Goal: Transaction & Acquisition: Book appointment/travel/reservation

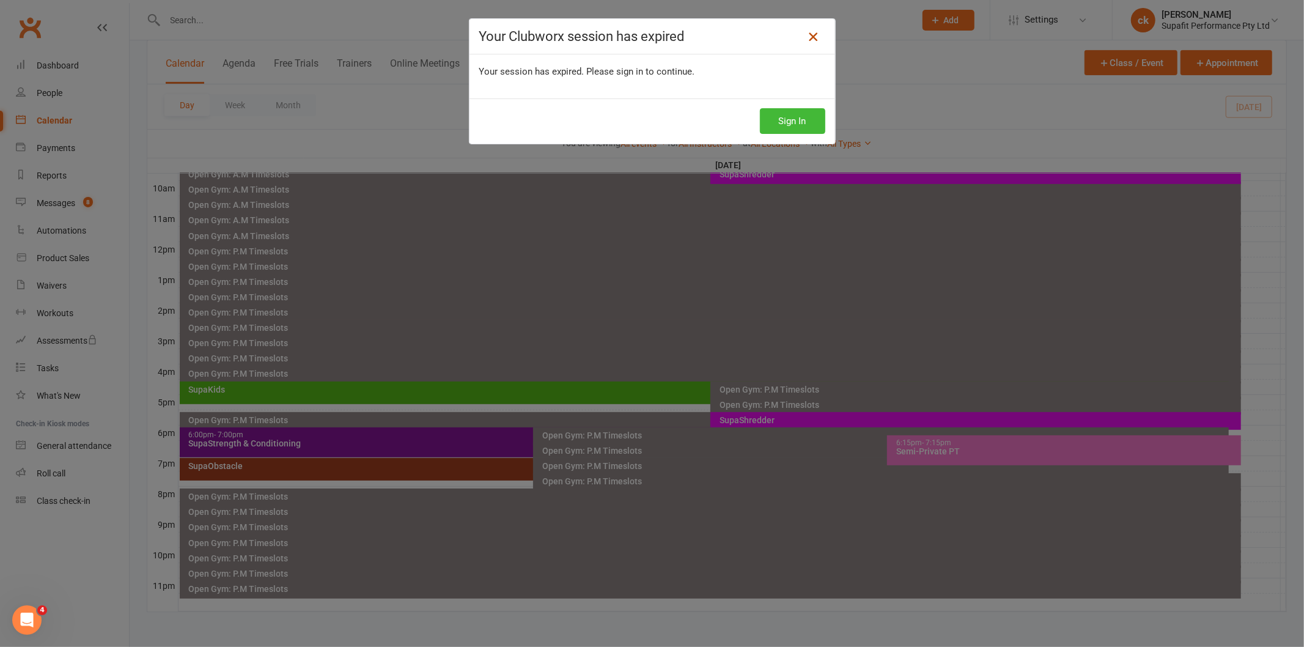
scroll to position [374, 0]
click at [806, 41] on icon at bounding box center [813, 36] width 15 height 15
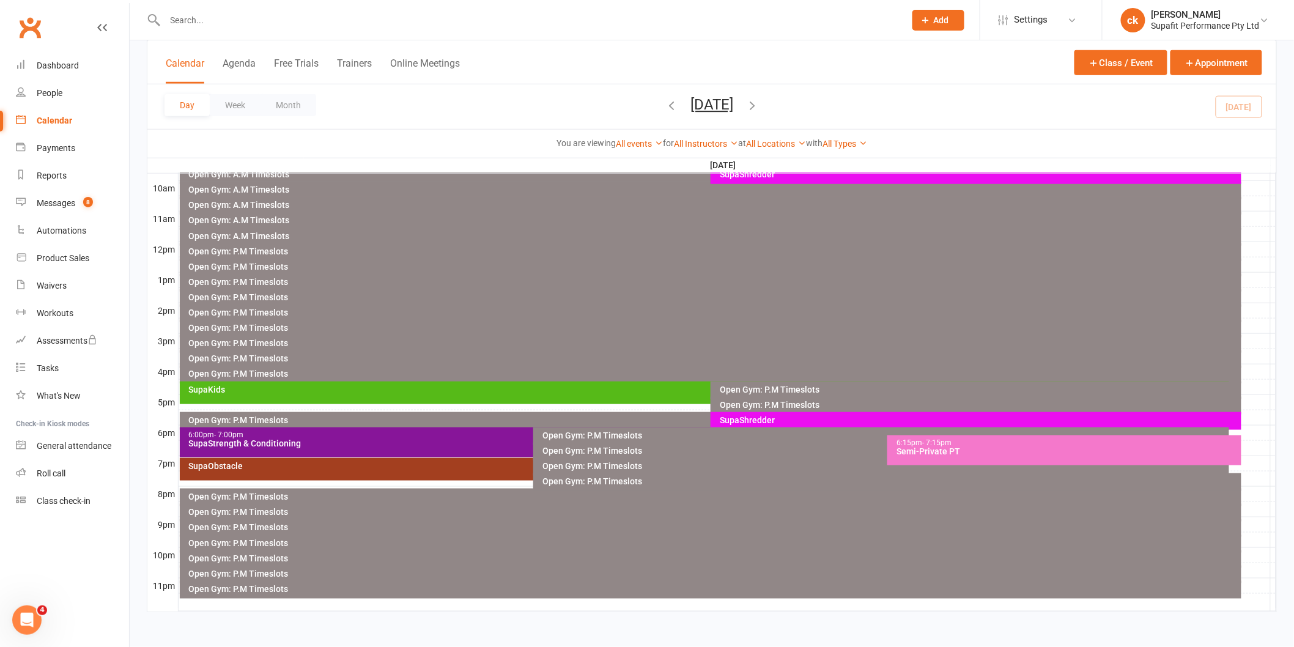
click at [374, 466] on div "SupaObstacle" at bounding box center [530, 466] width 685 height 9
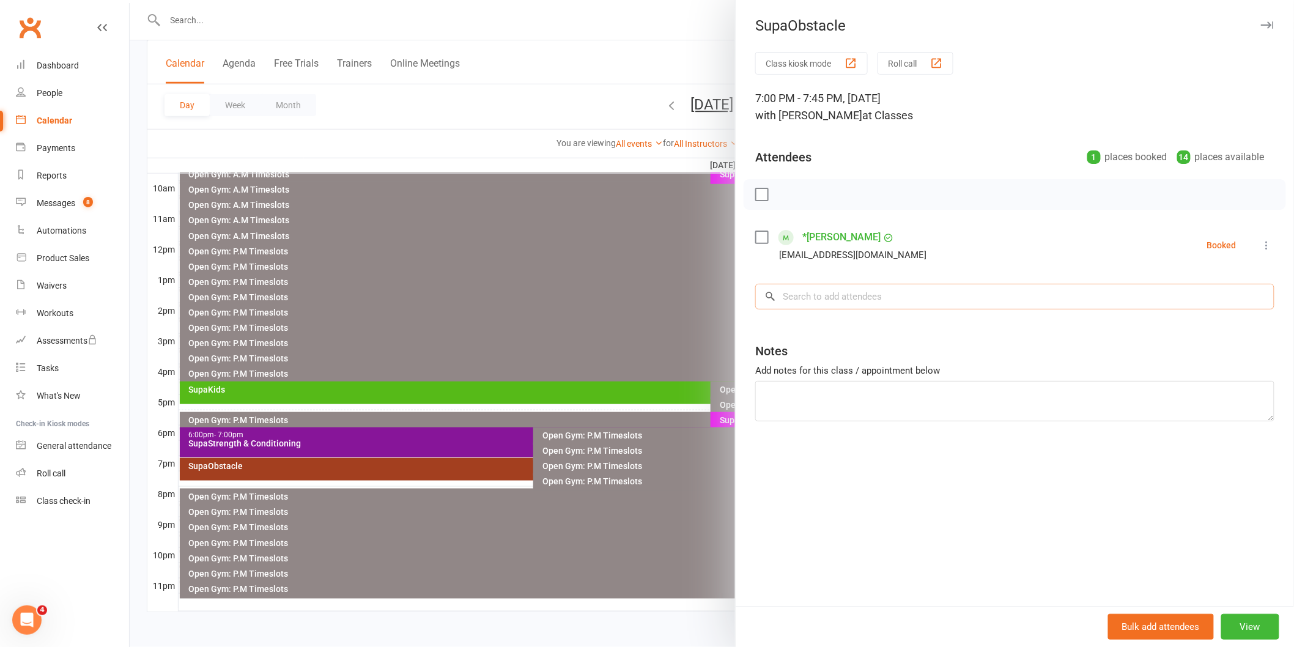
click at [808, 290] on input "search" at bounding box center [1014, 297] width 519 height 26
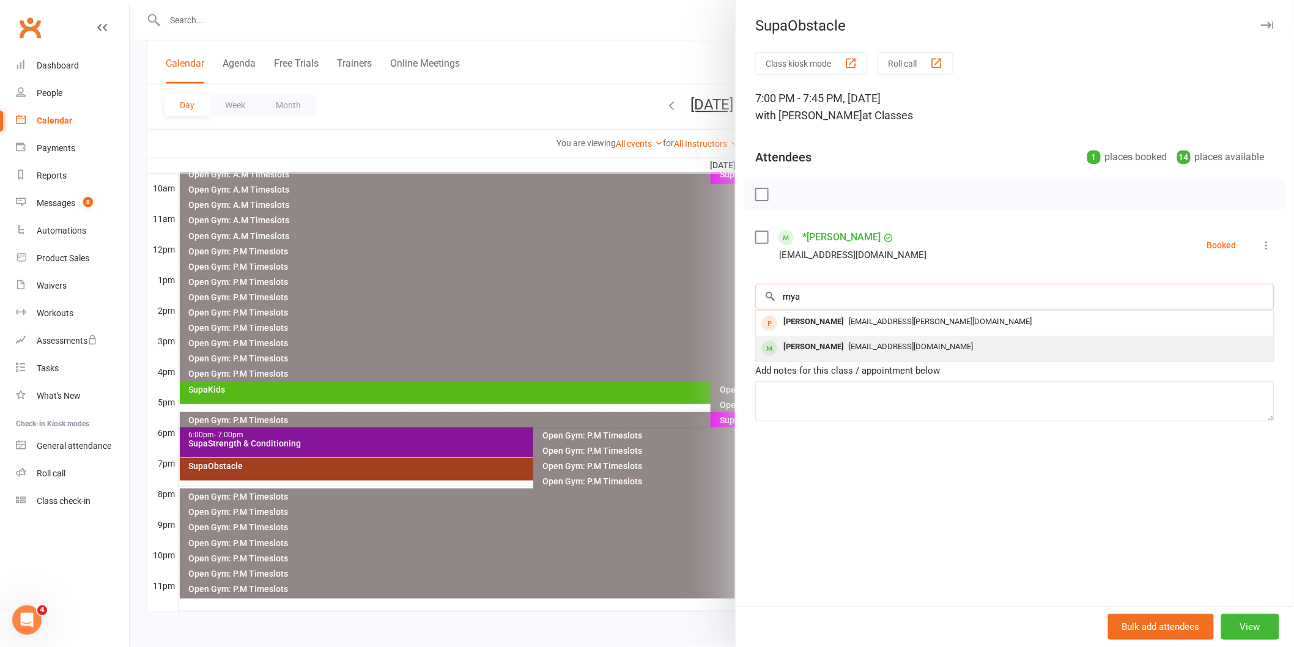
type input "mya"
click at [803, 353] on div "[PERSON_NAME]" at bounding box center [814, 347] width 70 height 18
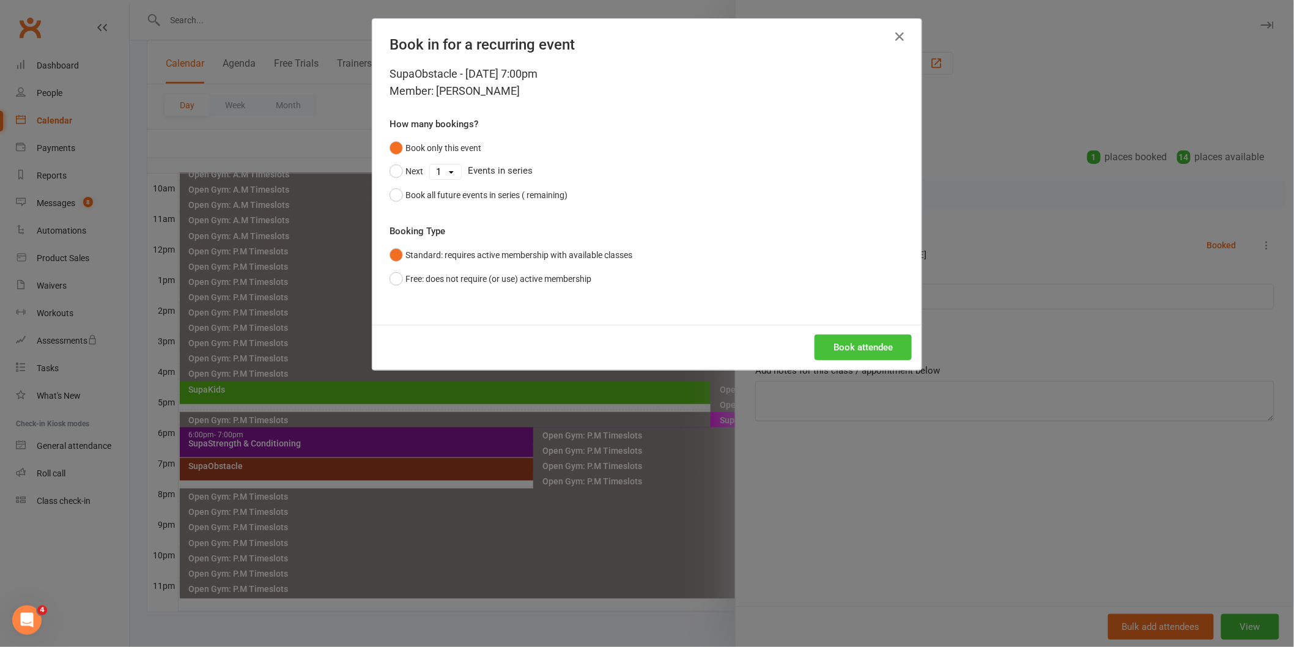
click at [843, 346] on button "Book attendee" at bounding box center [863, 348] width 97 height 26
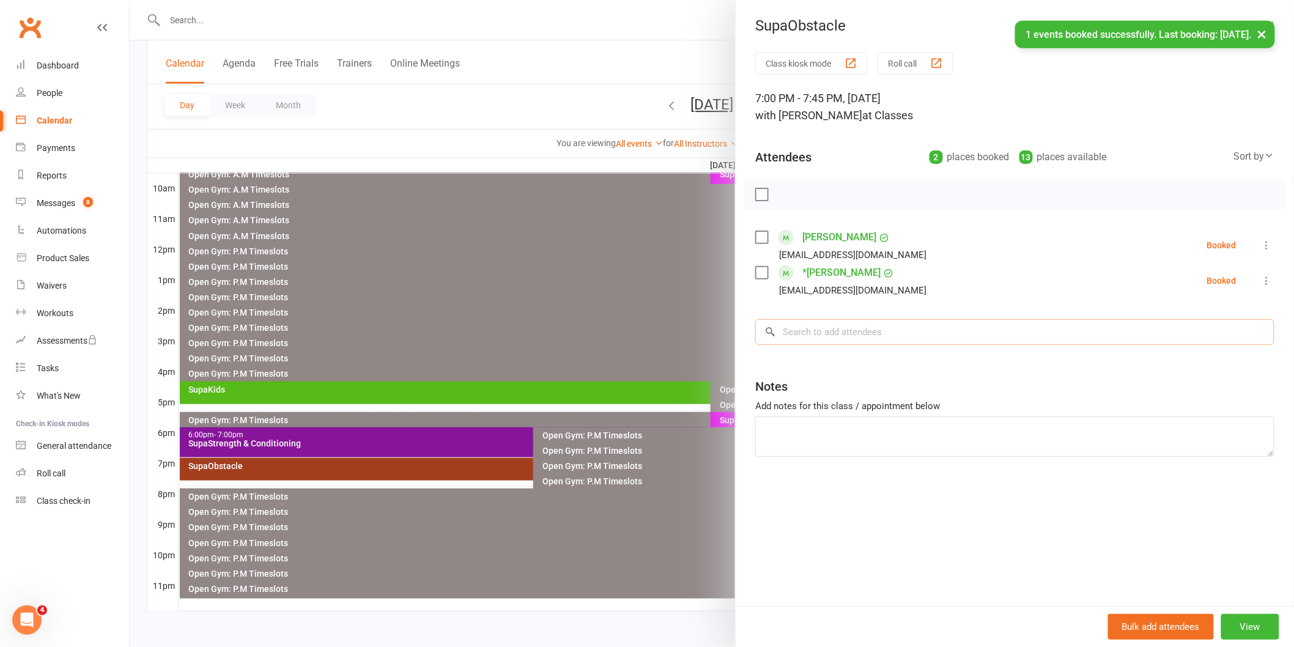
click at [842, 339] on input "search" at bounding box center [1014, 332] width 519 height 26
type input ","
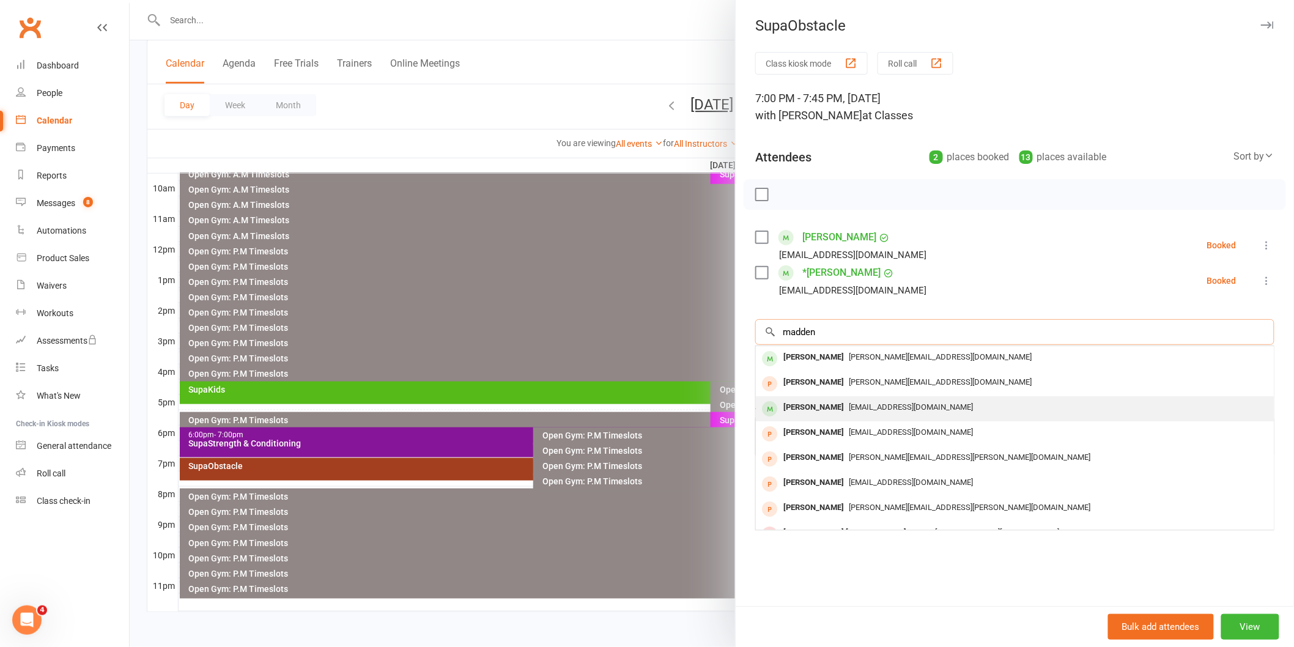
type input "madden"
click at [845, 398] on div "[PERSON_NAME] [PERSON_NAME][EMAIL_ADDRESS][DOMAIN_NAME]" at bounding box center [1015, 408] width 518 height 25
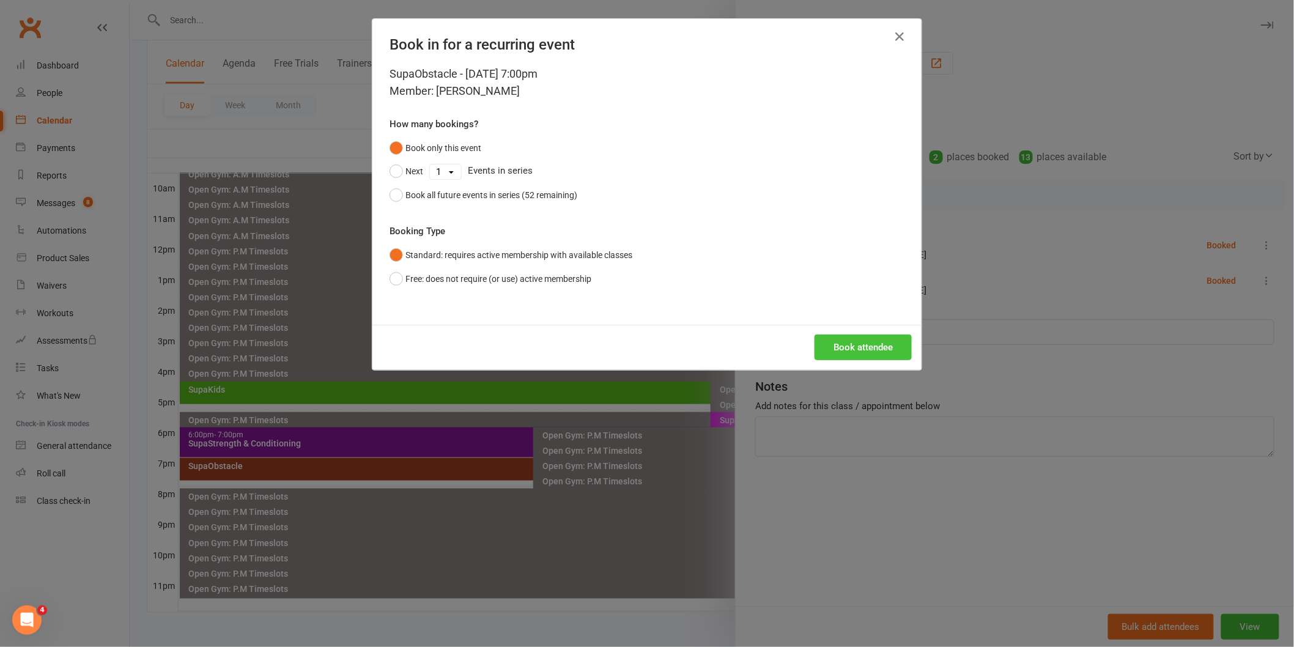
click at [864, 349] on button "Book attendee" at bounding box center [863, 348] width 97 height 26
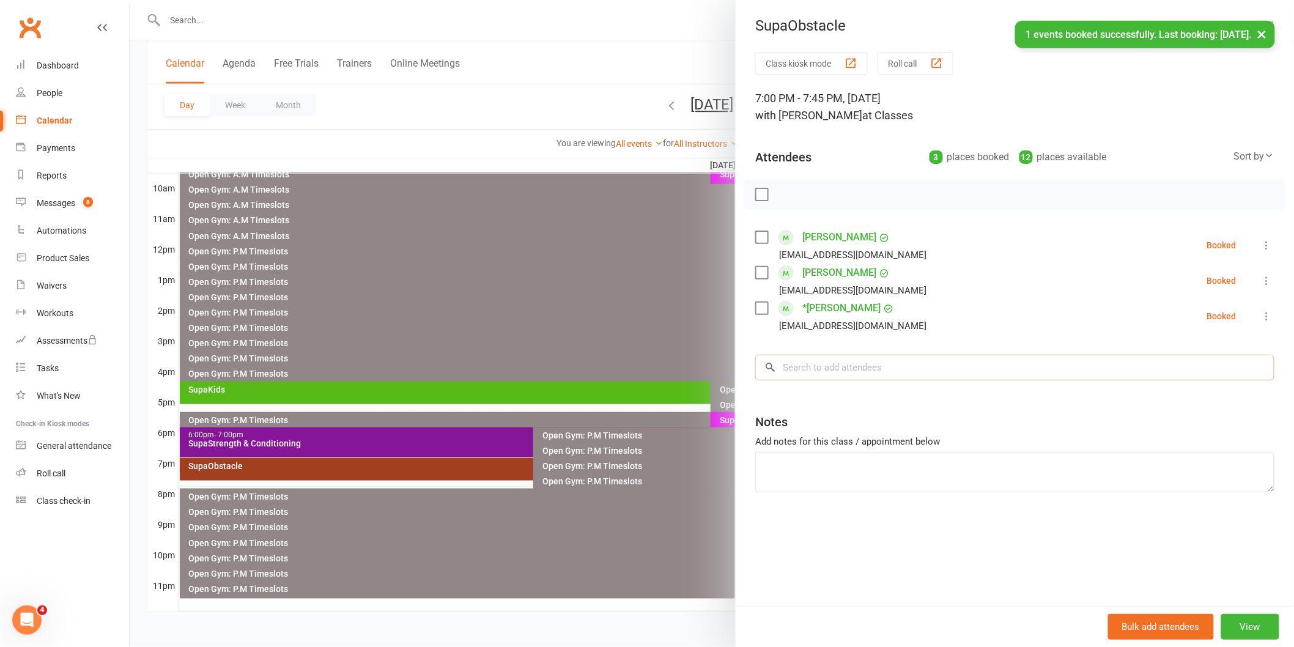
click at [864, 369] on input "search" at bounding box center [1014, 368] width 519 height 26
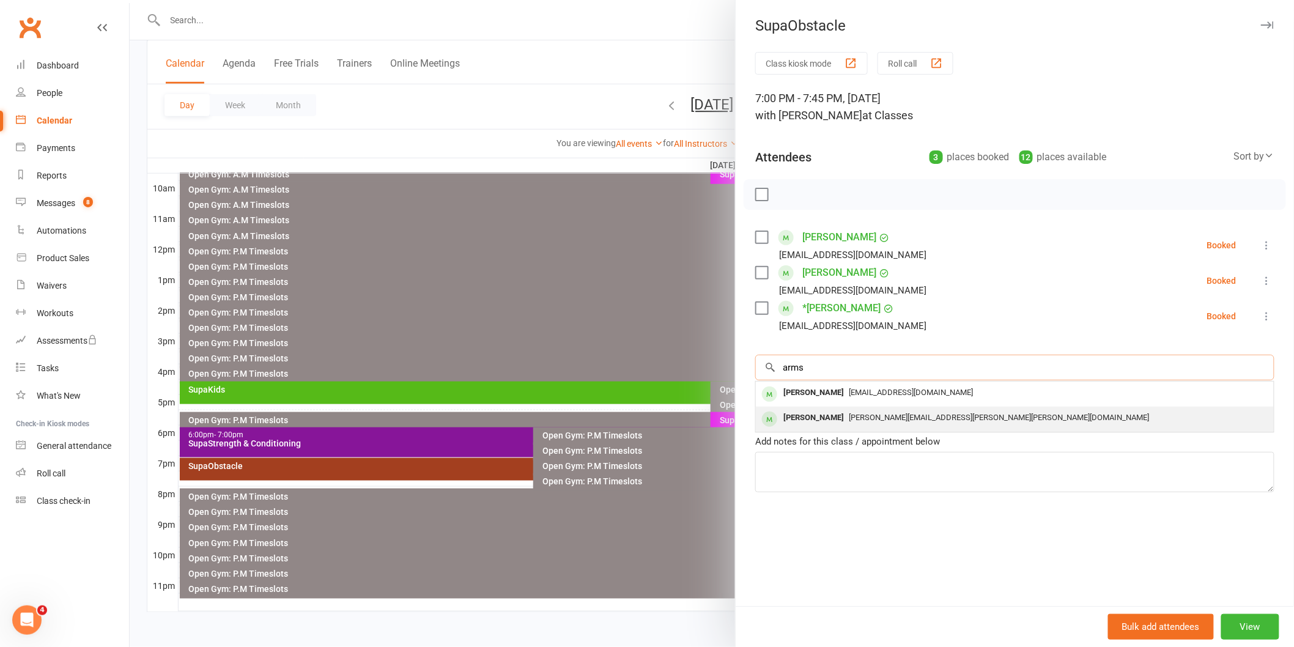
type input "arms"
click at [856, 418] on span "[PERSON_NAME][EMAIL_ADDRESS][PERSON_NAME][PERSON_NAME][DOMAIN_NAME]" at bounding box center [999, 417] width 300 height 9
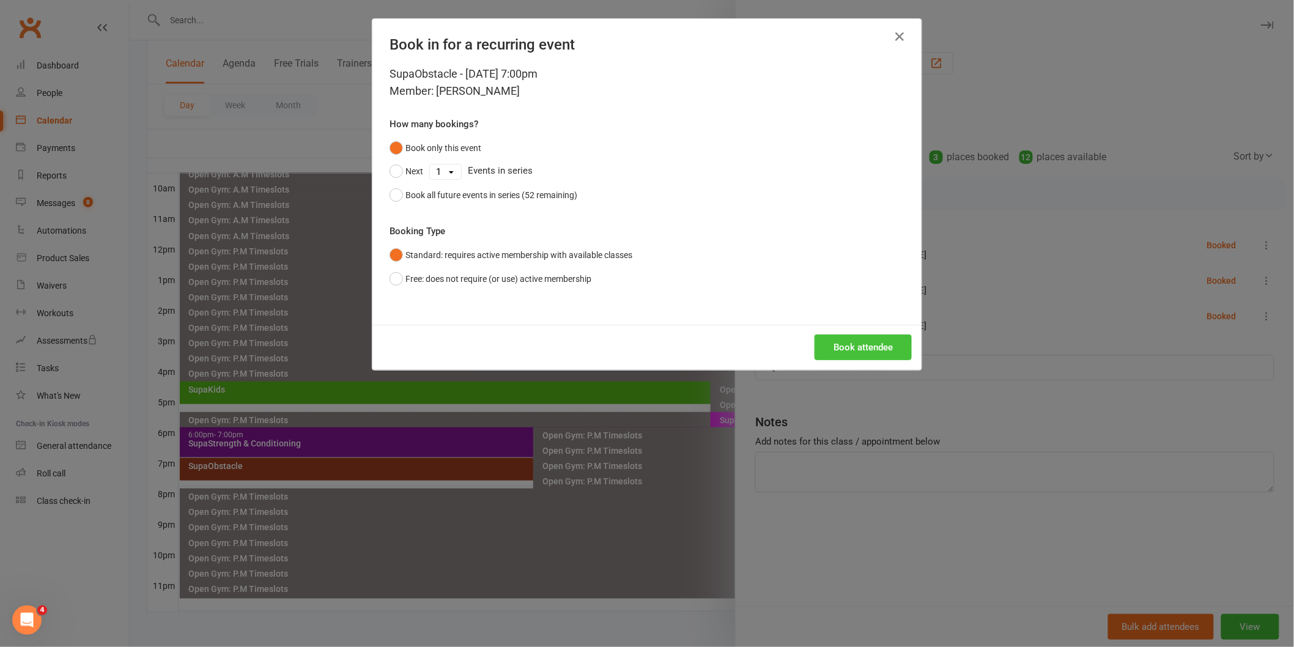
click at [871, 346] on button "Book attendee" at bounding box center [863, 348] width 97 height 26
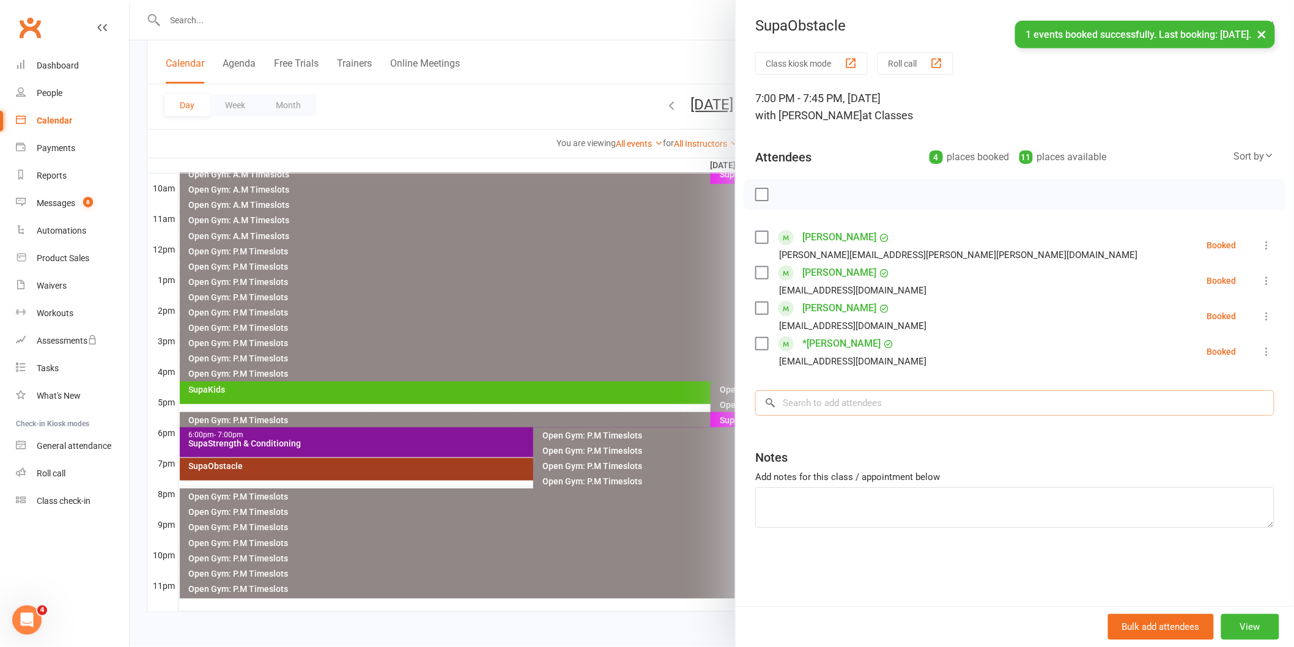
click at [848, 398] on input "search" at bounding box center [1014, 403] width 519 height 26
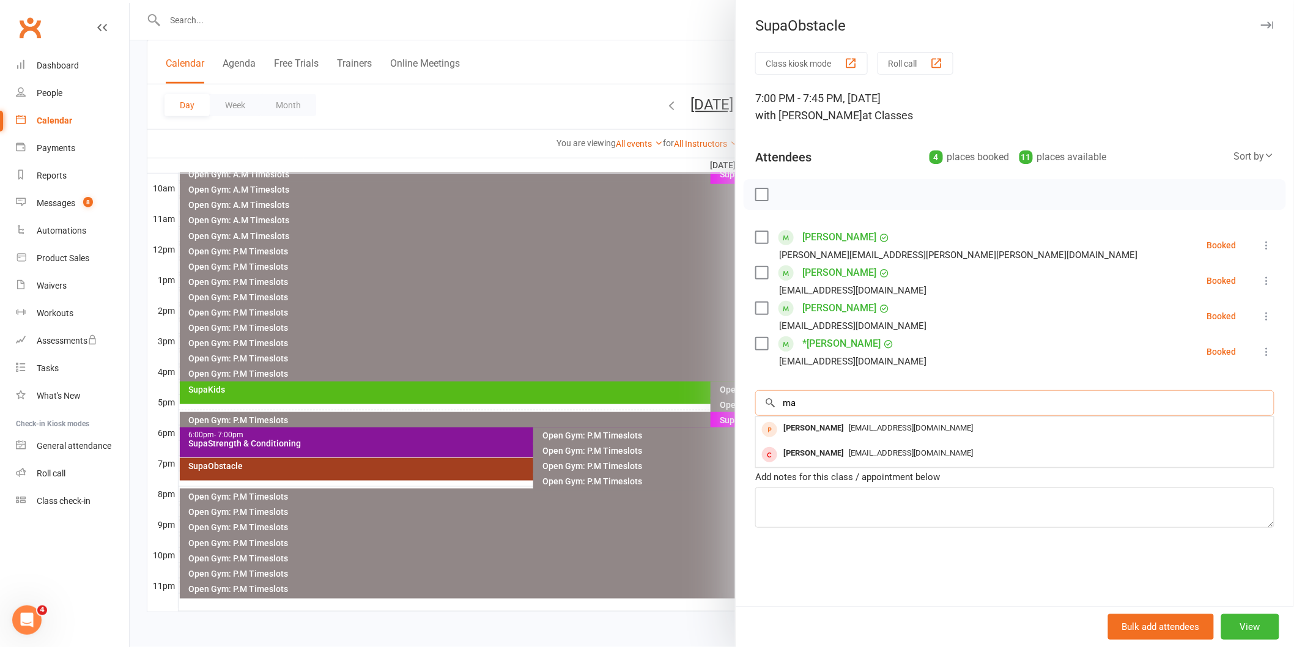
type input "m"
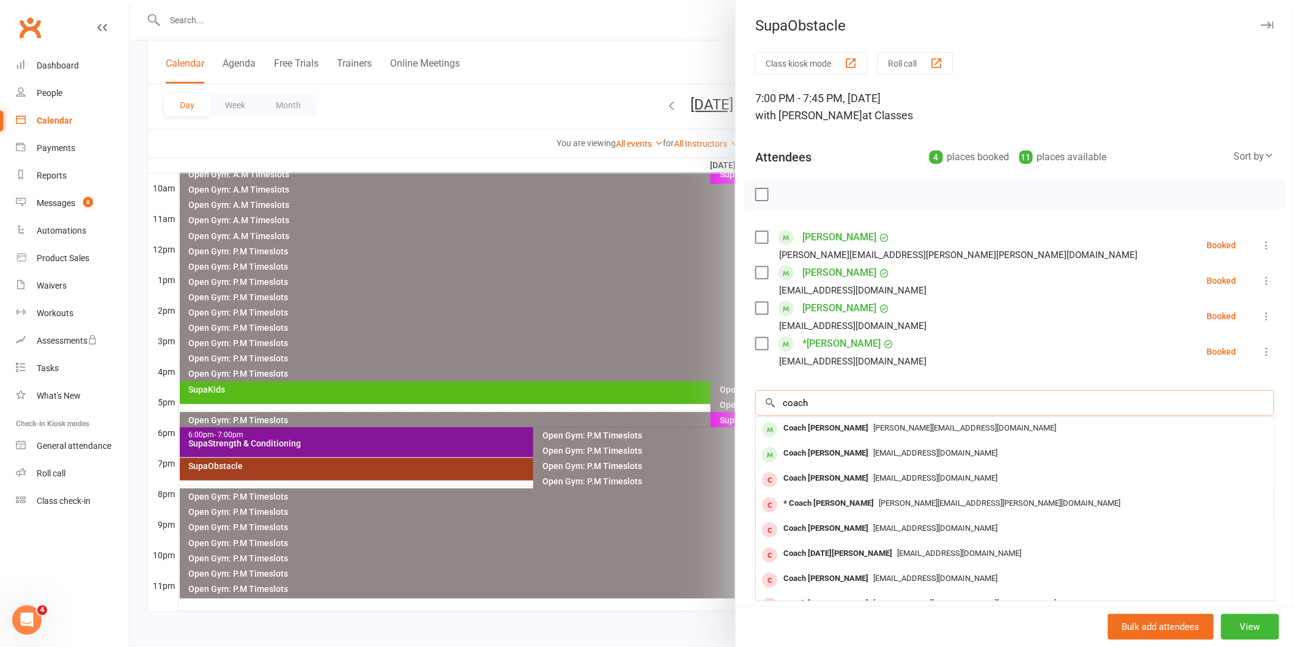
scroll to position [67, 0]
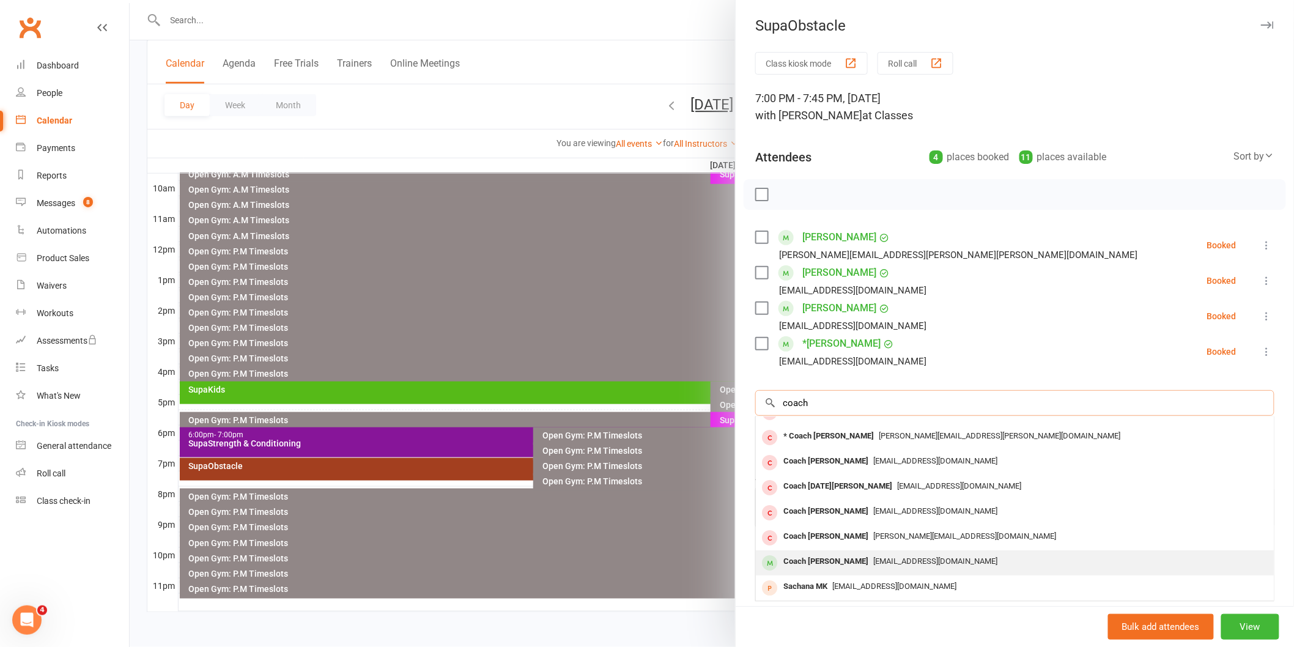
type input "coach"
click at [876, 559] on span "[EMAIL_ADDRESS][DOMAIN_NAME]" at bounding box center [935, 561] width 124 height 9
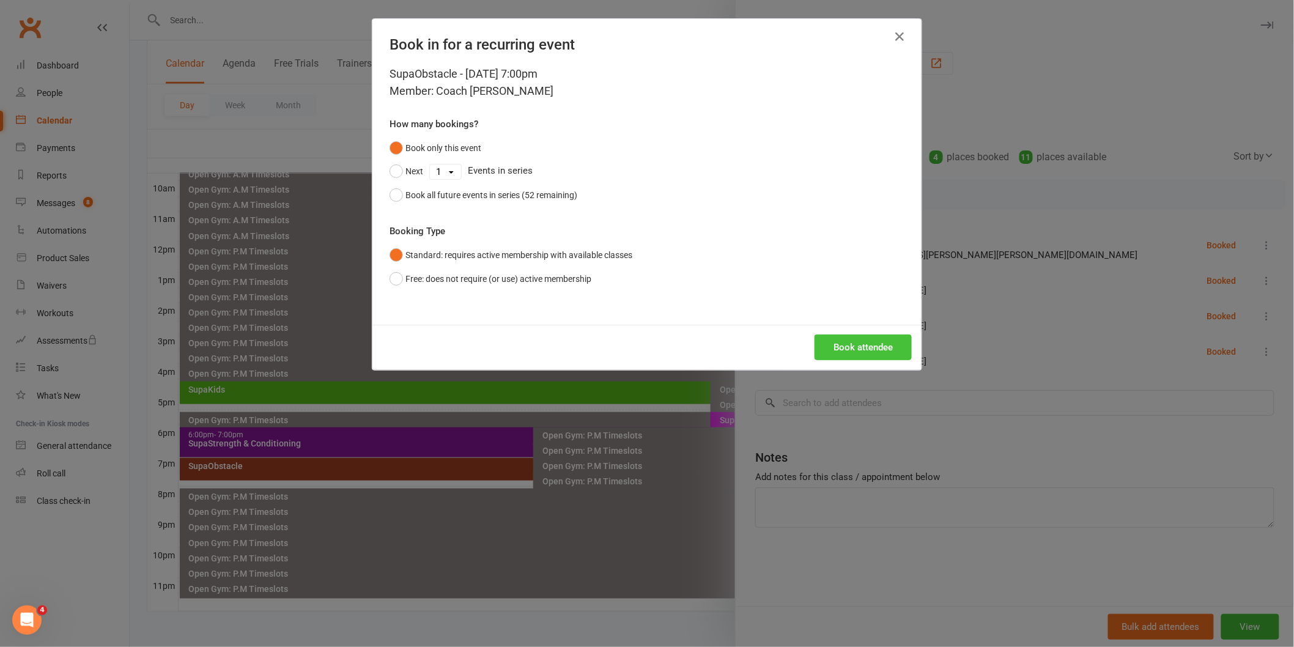
click at [878, 353] on button "Book attendee" at bounding box center [863, 348] width 97 height 26
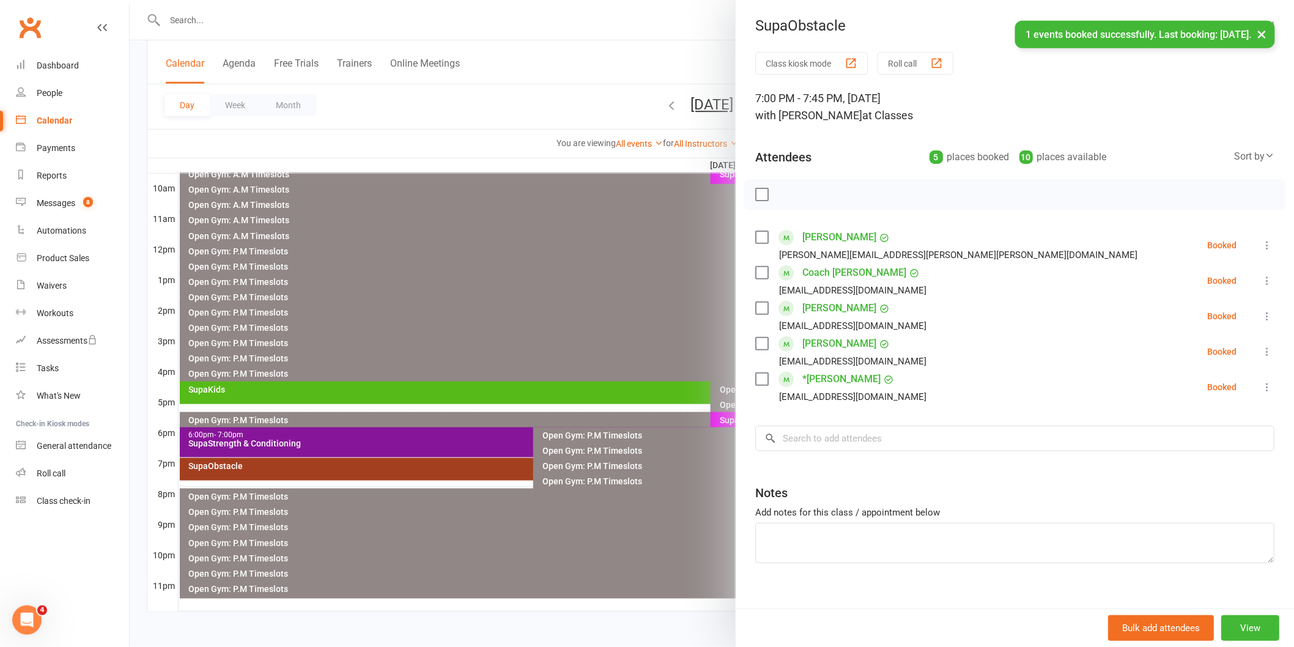
click at [756, 193] on label at bounding box center [761, 194] width 12 height 12
click at [784, 196] on icon "button" at bounding box center [788, 194] width 13 height 13
drag, startPoint x: 499, startPoint y: 111, endPoint x: 809, endPoint y: 142, distance: 311.6
click at [499, 112] on div at bounding box center [712, 323] width 1164 height 647
